Goal: Task Accomplishment & Management: Manage account settings

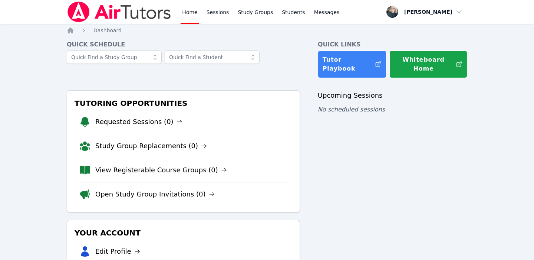
scroll to position [12, 0]
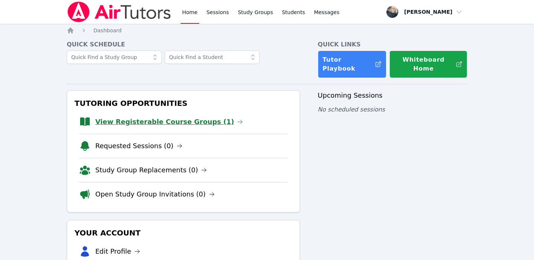
click at [207, 116] on link "View Registerable Course Groups (1)" at bounding box center [169, 121] width 148 height 10
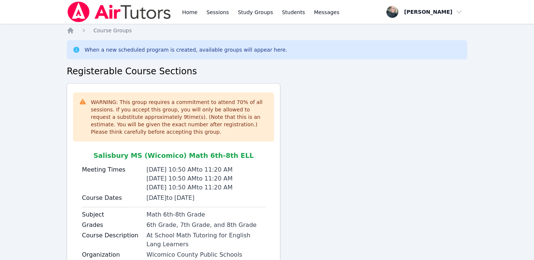
scroll to position [68, 0]
click at [69, 34] on icon "Breadcrumb" at bounding box center [70, 30] width 7 height 7
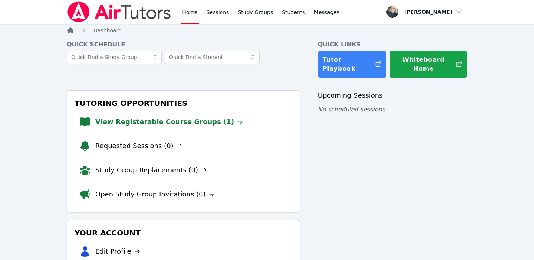
click at [69, 34] on icon "Breadcrumb" at bounding box center [70, 30] width 7 height 7
click at [124, 116] on link "View Registerable Course Groups (1)" at bounding box center [169, 121] width 148 height 10
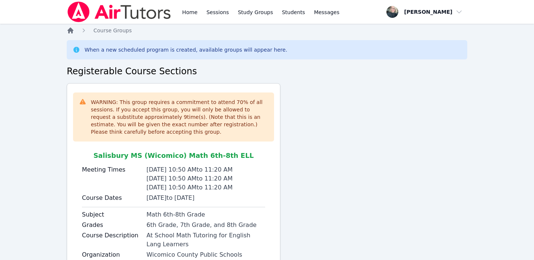
click at [68, 29] on icon "Breadcrumb" at bounding box center [71, 30] width 6 height 6
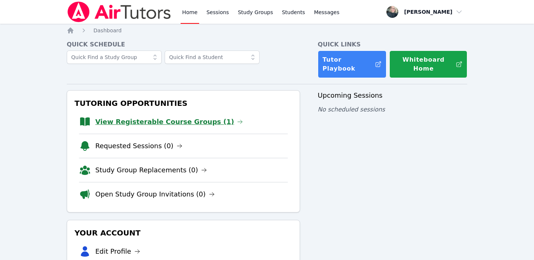
click at [206, 116] on link "View Registerable Course Groups (1)" at bounding box center [169, 121] width 148 height 10
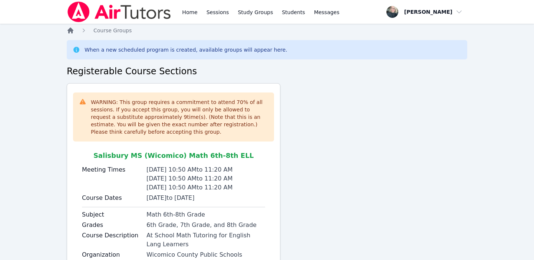
click at [71, 31] on icon "Breadcrumb" at bounding box center [71, 30] width 6 height 6
